Goal: Information Seeking & Learning: Learn about a topic

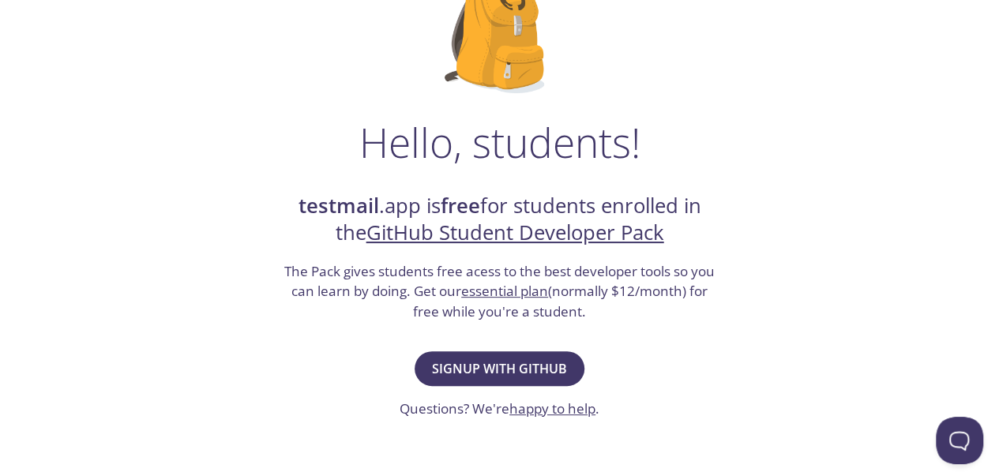
scroll to position [158, 0]
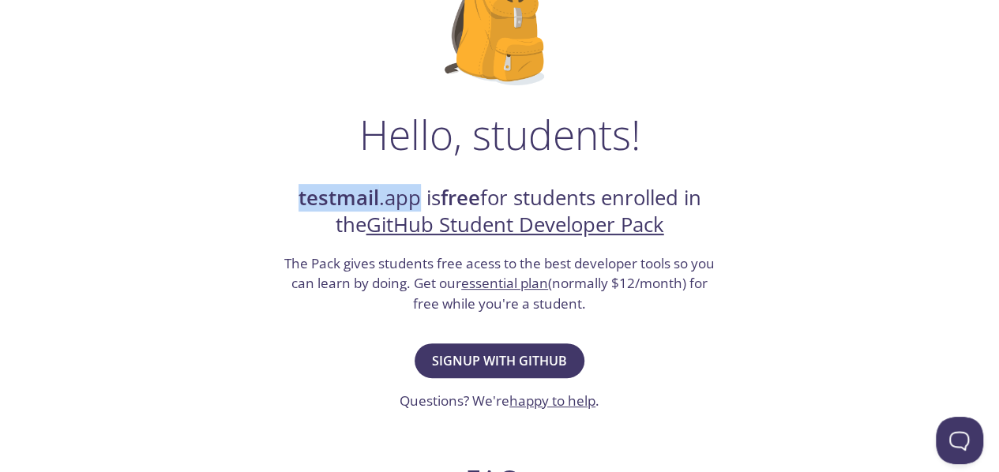
drag, startPoint x: 346, startPoint y: 201, endPoint x: 410, endPoint y: 201, distance: 64.0
click at [410, 201] on div "Hello, students! testmail .app is free for students enrolled in the GitHub Stud…" at bounding box center [500, 416] width 771 height 964
click at [363, 201] on strong "testmail" at bounding box center [339, 198] width 81 height 28
drag, startPoint x: 373, startPoint y: 201, endPoint x: 282, endPoint y: 206, distance: 91.0
click at [283, 206] on h2 "testmail .app is free for students enrolled in the GitHub Student Developer Pack" at bounding box center [500, 212] width 434 height 55
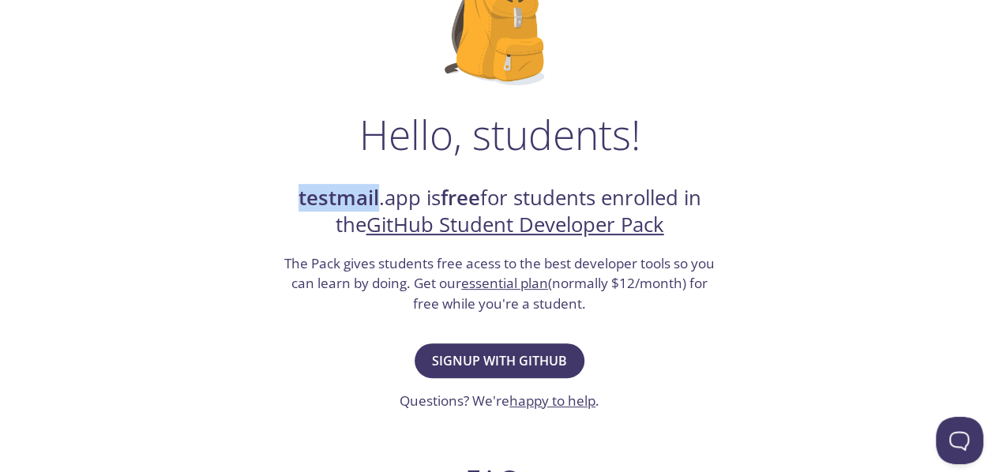
click at [547, 38] on img at bounding box center [500, 22] width 110 height 126
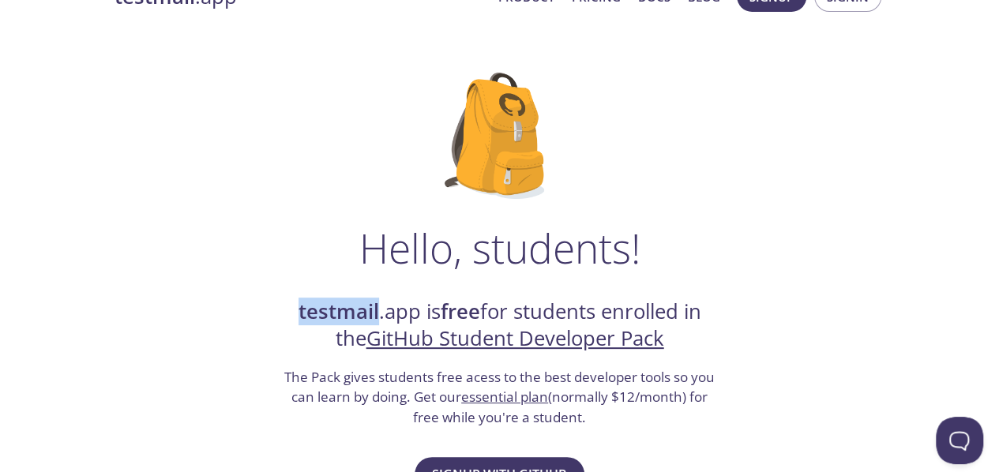
scroll to position [0, 0]
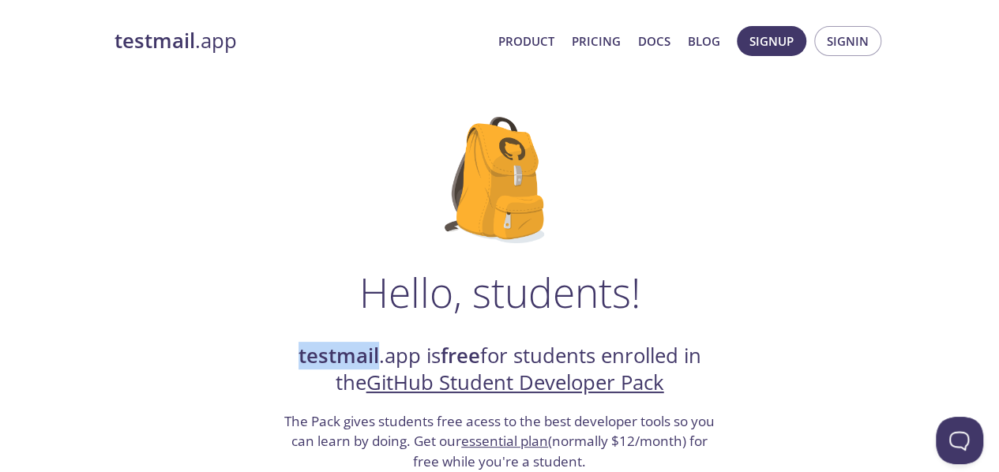
click at [488, 147] on img at bounding box center [500, 180] width 110 height 126
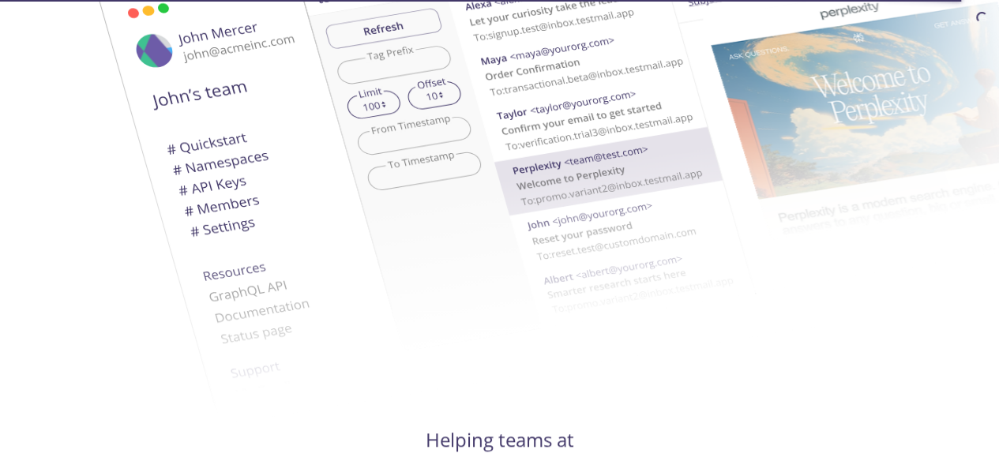
click at [495, 219] on img at bounding box center [725, 107] width 853 height 535
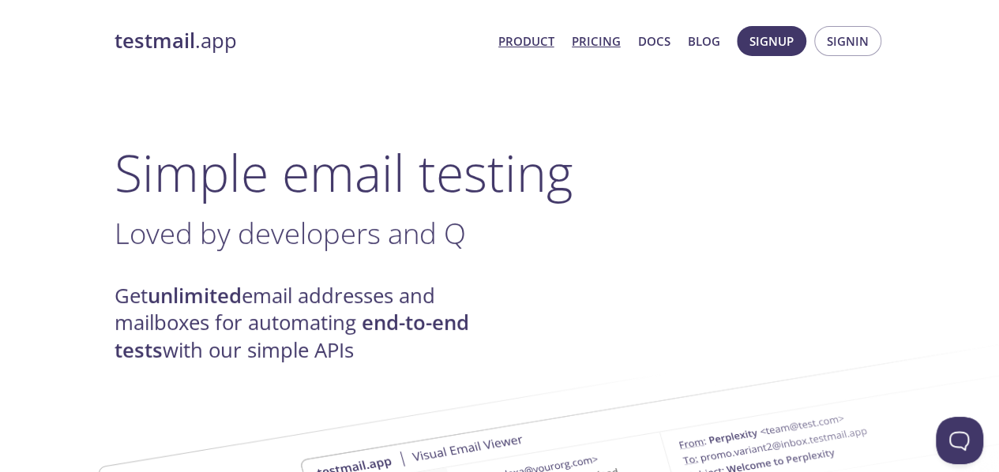
click at [588, 36] on link "Pricing" at bounding box center [596, 41] width 49 height 21
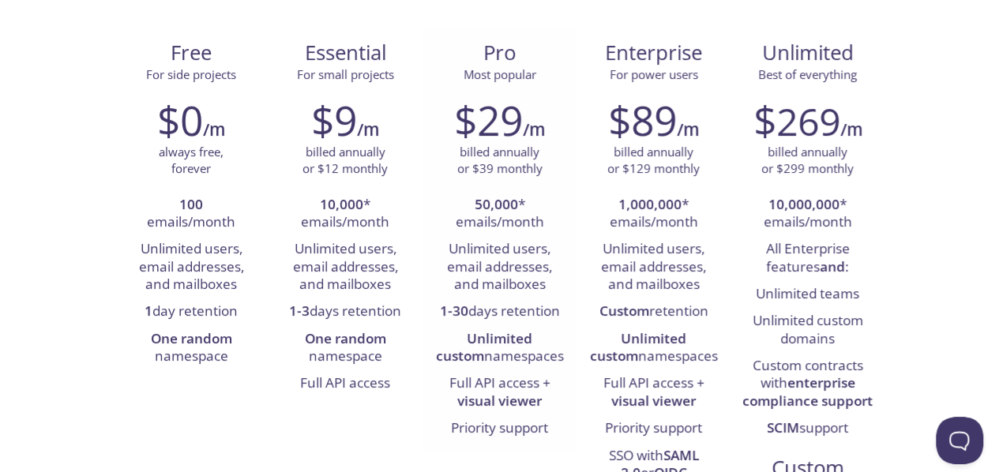
scroll to position [316, 0]
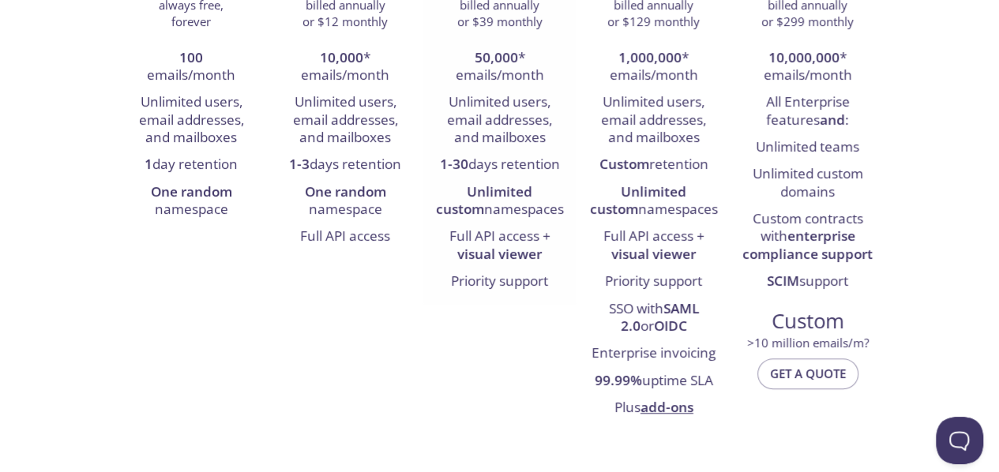
drag, startPoint x: 441, startPoint y: 195, endPoint x: 561, endPoint y: 221, distance: 122.9
click at [561, 221] on li "Unlimited custom namespaces" at bounding box center [499, 201] width 130 height 45
drag, startPoint x: 474, startPoint y: 231, endPoint x: 504, endPoint y: 233, distance: 30.1
click at [504, 233] on li "Full API access + visual viewer" at bounding box center [499, 246] width 130 height 45
click at [484, 290] on li "Priority support" at bounding box center [499, 282] width 130 height 27
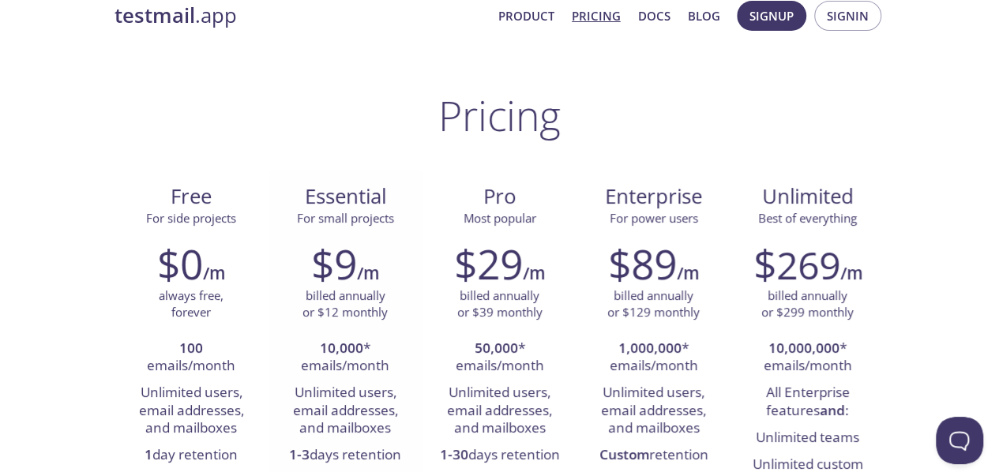
scroll to position [0, 0]
